Goal: Task Accomplishment & Management: Complete application form

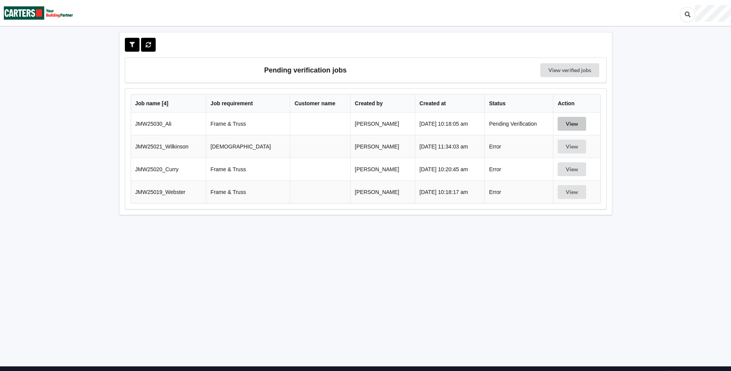
click at [568, 124] on button "View" at bounding box center [571, 124] width 29 height 14
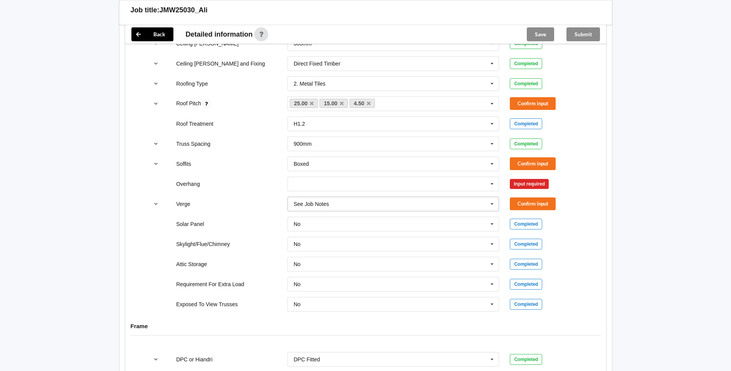
scroll to position [501, 0]
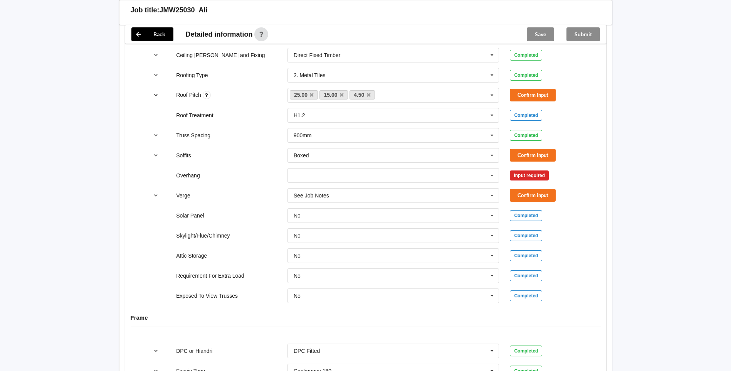
click at [155, 95] on icon "reference-toggle" at bounding box center [156, 94] width 7 height 5
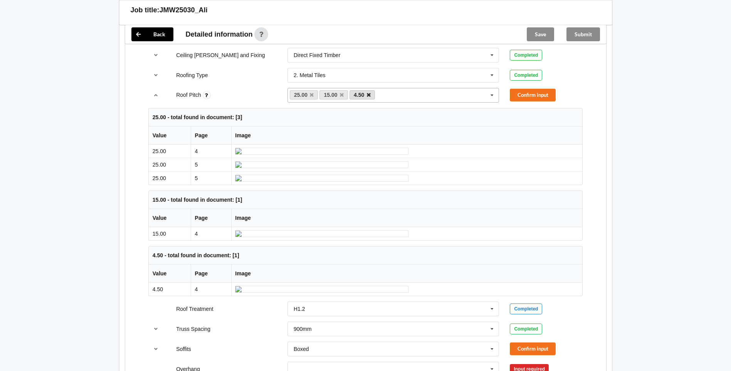
click at [369, 95] on icon at bounding box center [369, 94] width 4 height 5
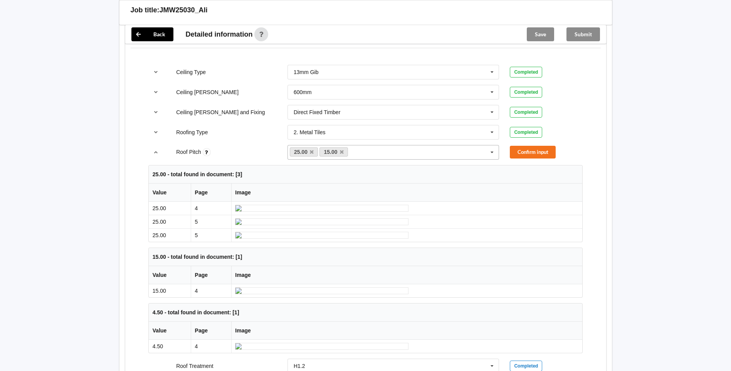
scroll to position [424, 0]
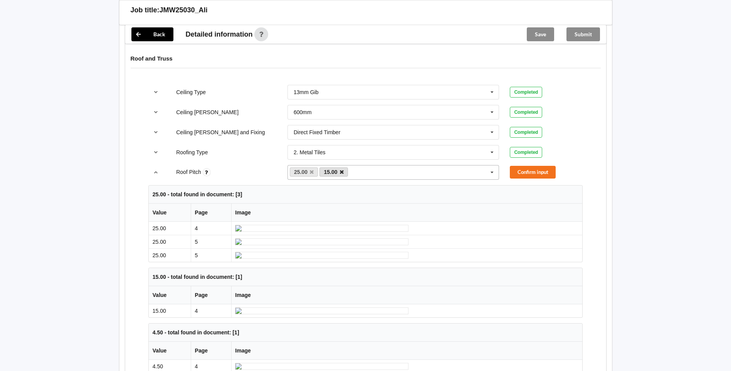
click at [340, 170] on icon at bounding box center [342, 171] width 4 height 5
click at [530, 170] on button "Confirm input" at bounding box center [533, 172] width 46 height 13
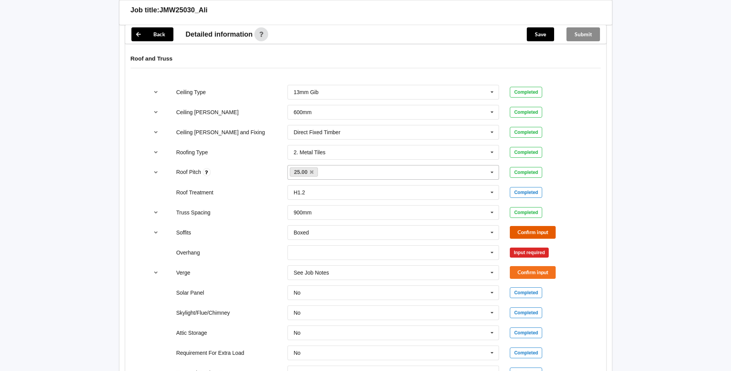
click at [546, 233] on button "Confirm input" at bounding box center [533, 232] width 46 height 13
drag, startPoint x: 494, startPoint y: 258, endPoint x: 482, endPoint y: 262, distance: 12.7
click at [493, 258] on icon at bounding box center [492, 252] width 12 height 14
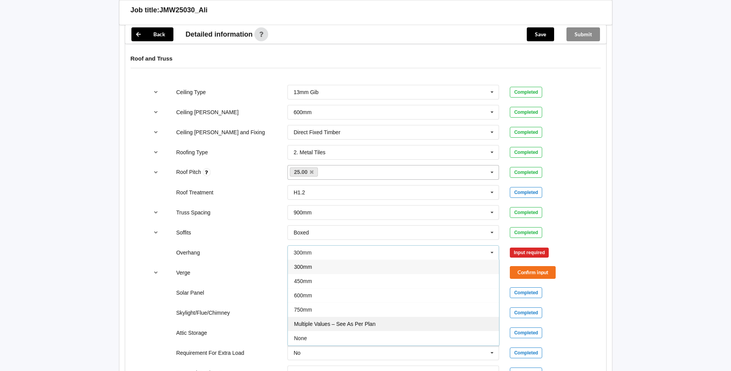
click at [392, 320] on div "Multiple Values – See As Per Plan" at bounding box center [393, 323] width 211 height 14
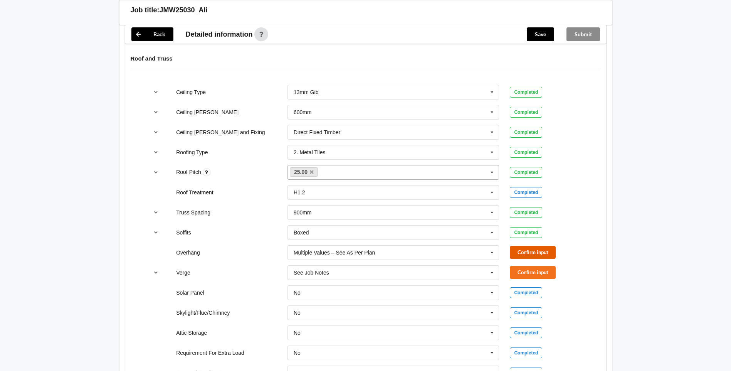
click at [525, 255] on button "Confirm input" at bounding box center [533, 252] width 46 height 13
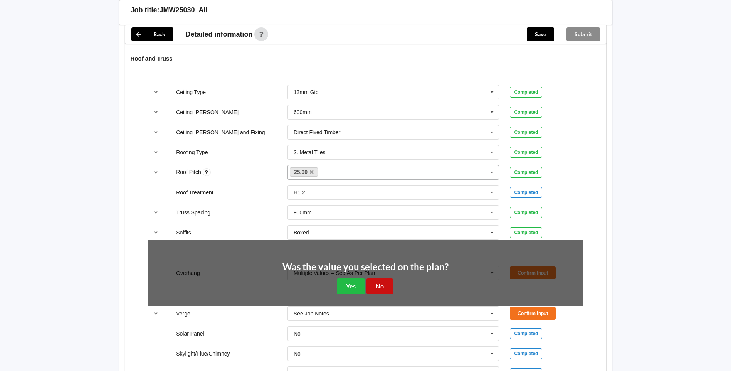
drag, startPoint x: 375, startPoint y: 284, endPoint x: 380, endPoint y: 284, distance: 5.0
click at [376, 284] on button "No" at bounding box center [379, 286] width 27 height 16
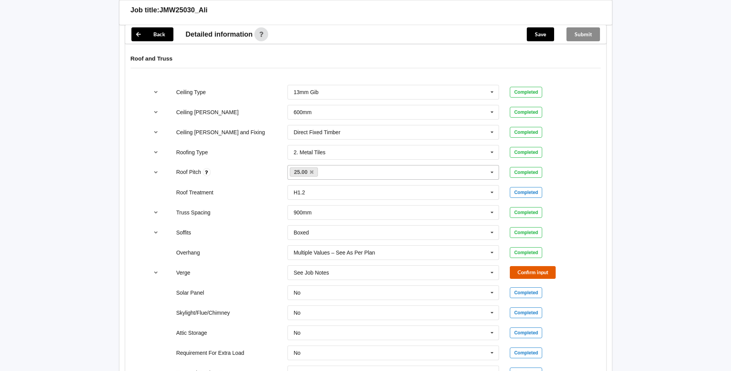
click at [528, 272] on button "Confirm input" at bounding box center [533, 272] width 46 height 13
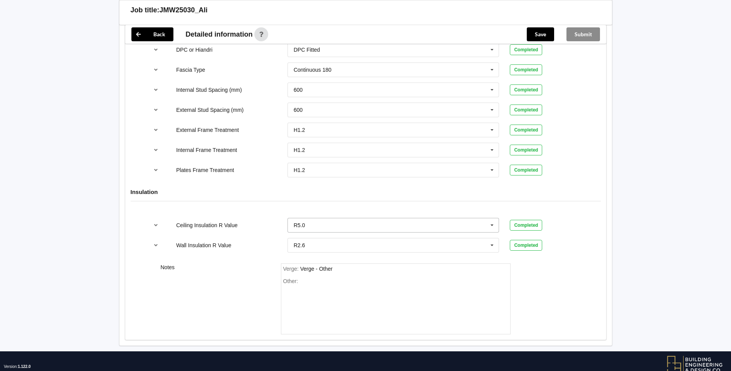
scroll to position [821, 0]
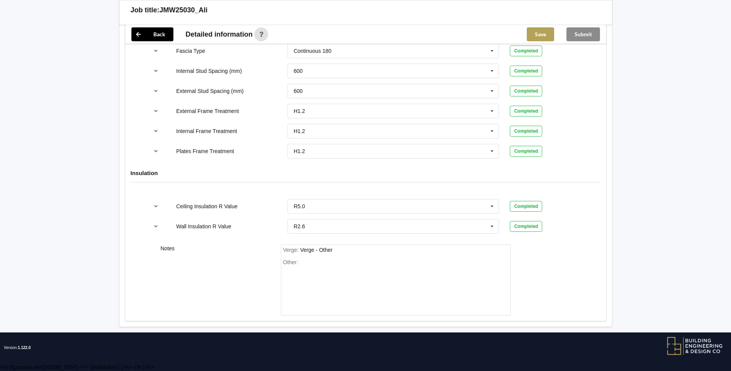
click at [533, 35] on button "Save" at bounding box center [540, 34] width 27 height 14
click at [156, 207] on icon "reference-toggle" at bounding box center [156, 205] width 7 height 5
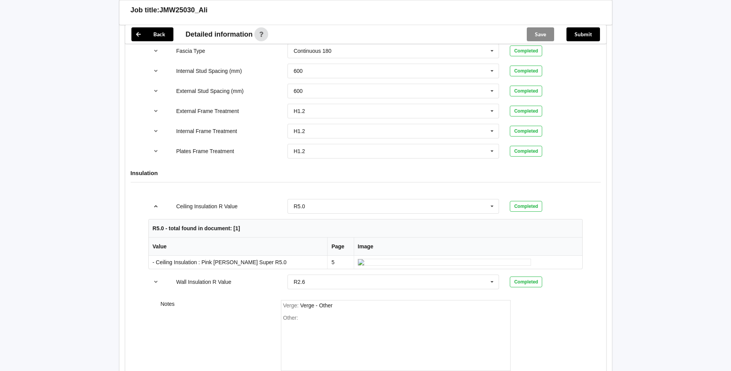
click at [156, 207] on icon "reference-toggle" at bounding box center [156, 205] width 7 height 5
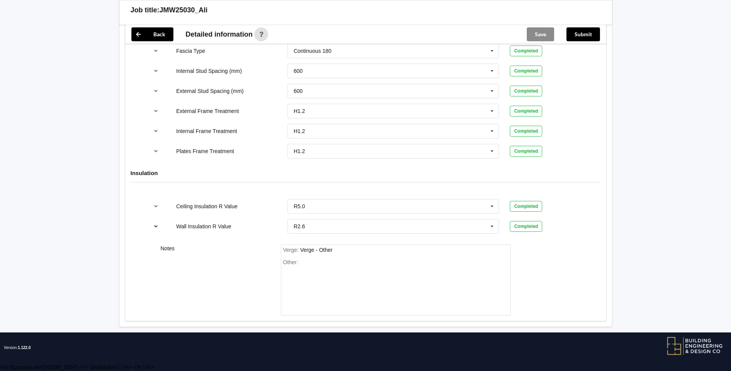
click at [157, 232] on button "reference-toggle" at bounding box center [155, 226] width 15 height 14
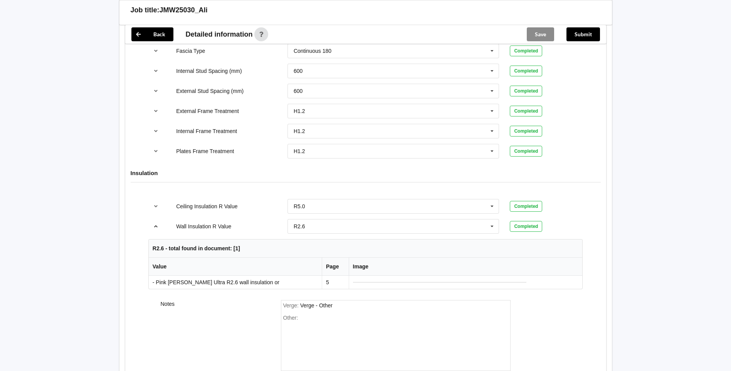
click at [157, 232] on button "reference-toggle" at bounding box center [155, 226] width 15 height 14
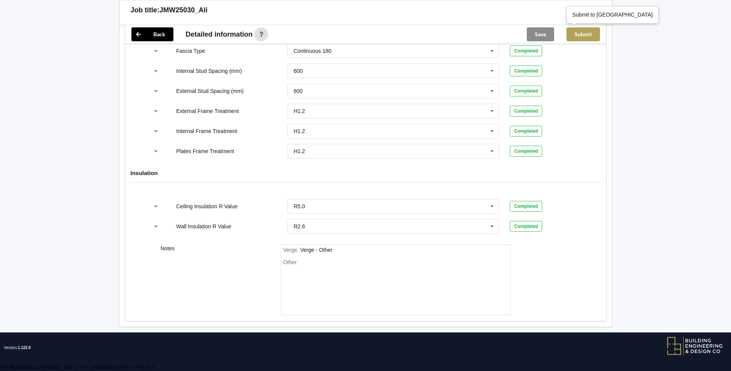
click at [592, 36] on button "Submit" at bounding box center [583, 34] width 34 height 14
